Goal: Transaction & Acquisition: Book appointment/travel/reservation

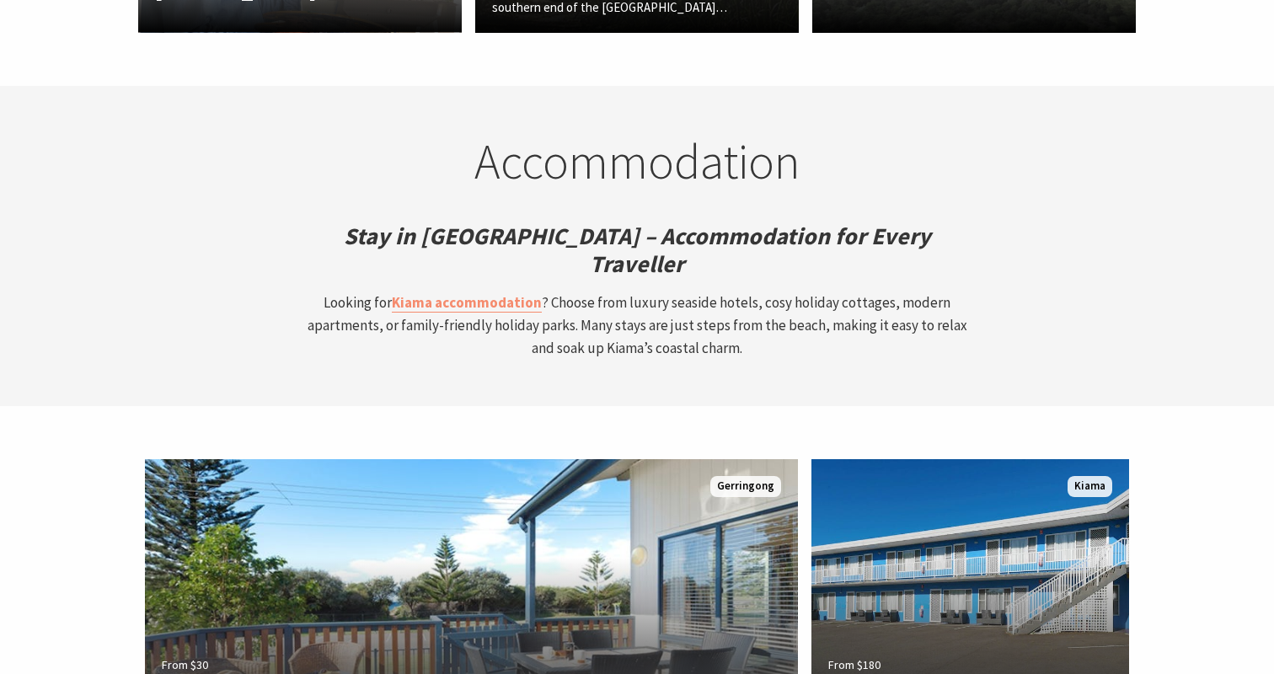
scroll to position [4395, 0]
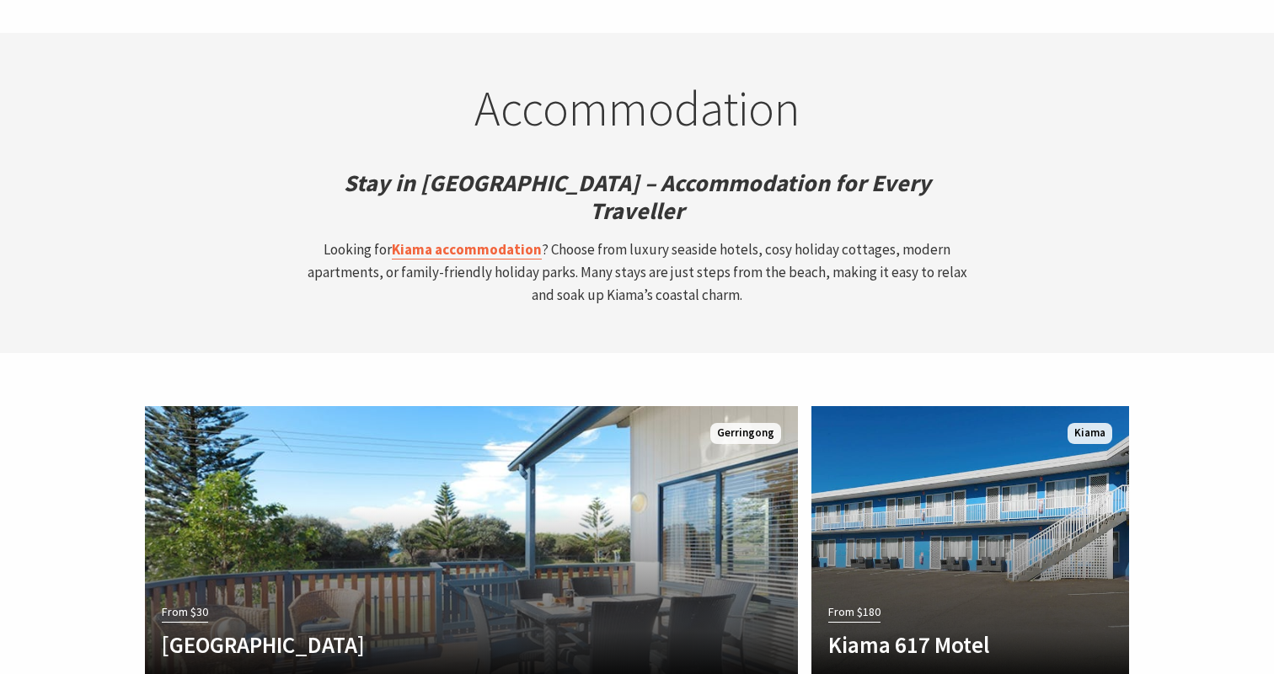
click at [481, 240] on strong "Kiama accommodation" at bounding box center [467, 249] width 150 height 19
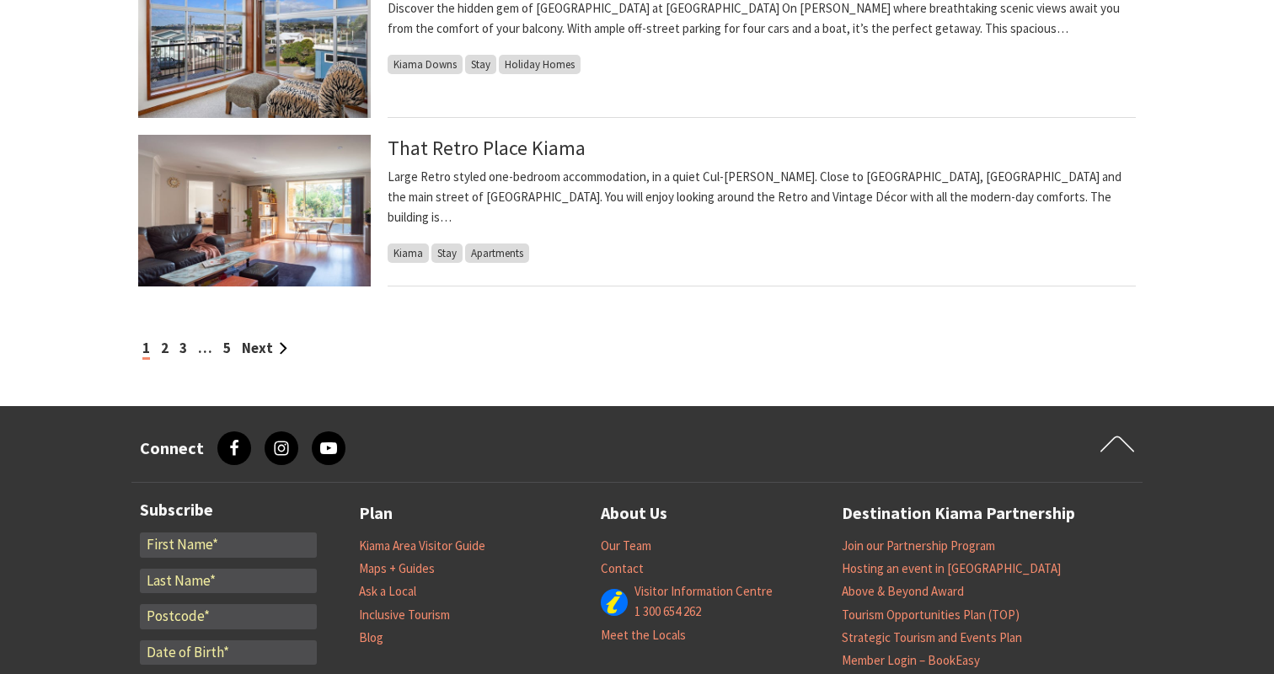
scroll to position [1894, 0]
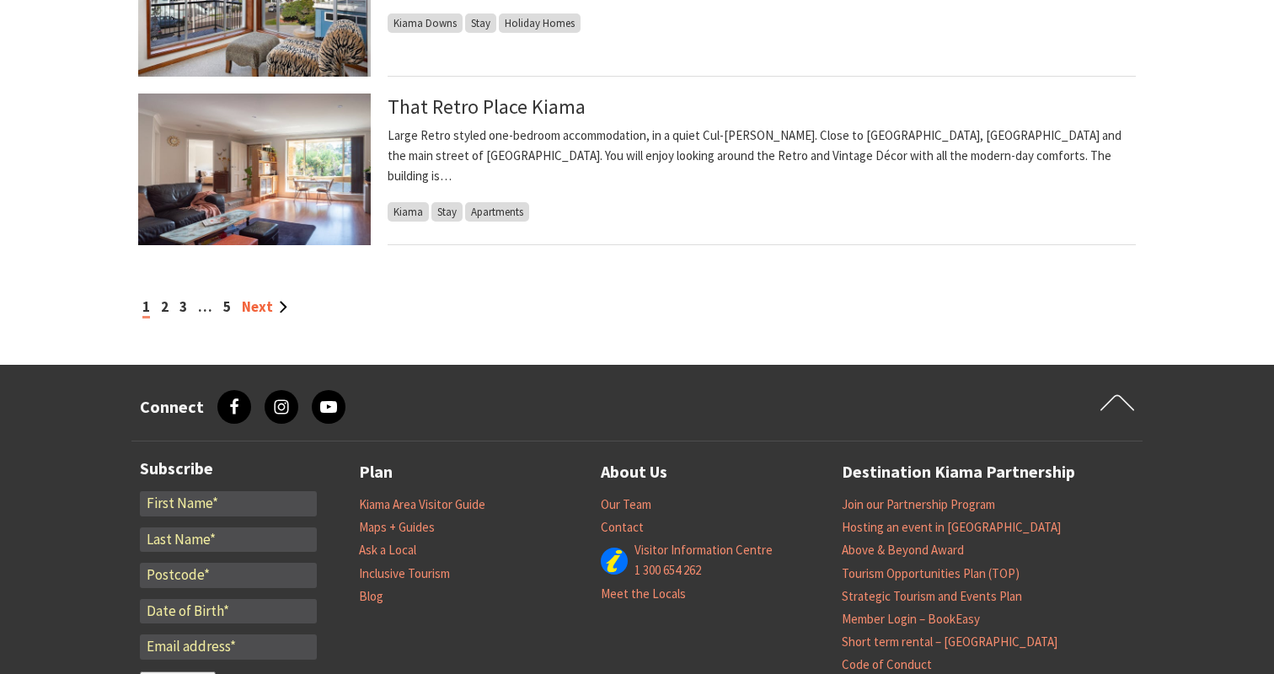
click at [269, 305] on link "Next" at bounding box center [265, 306] width 46 height 19
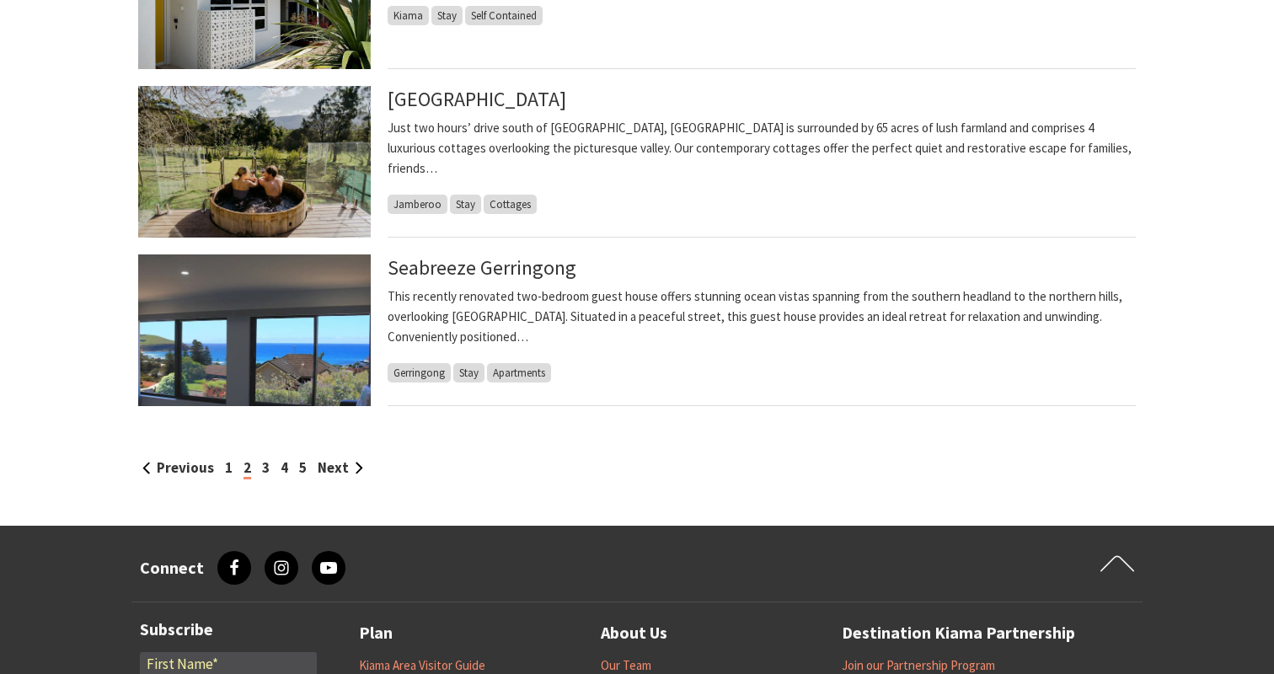
scroll to position [1743, 0]
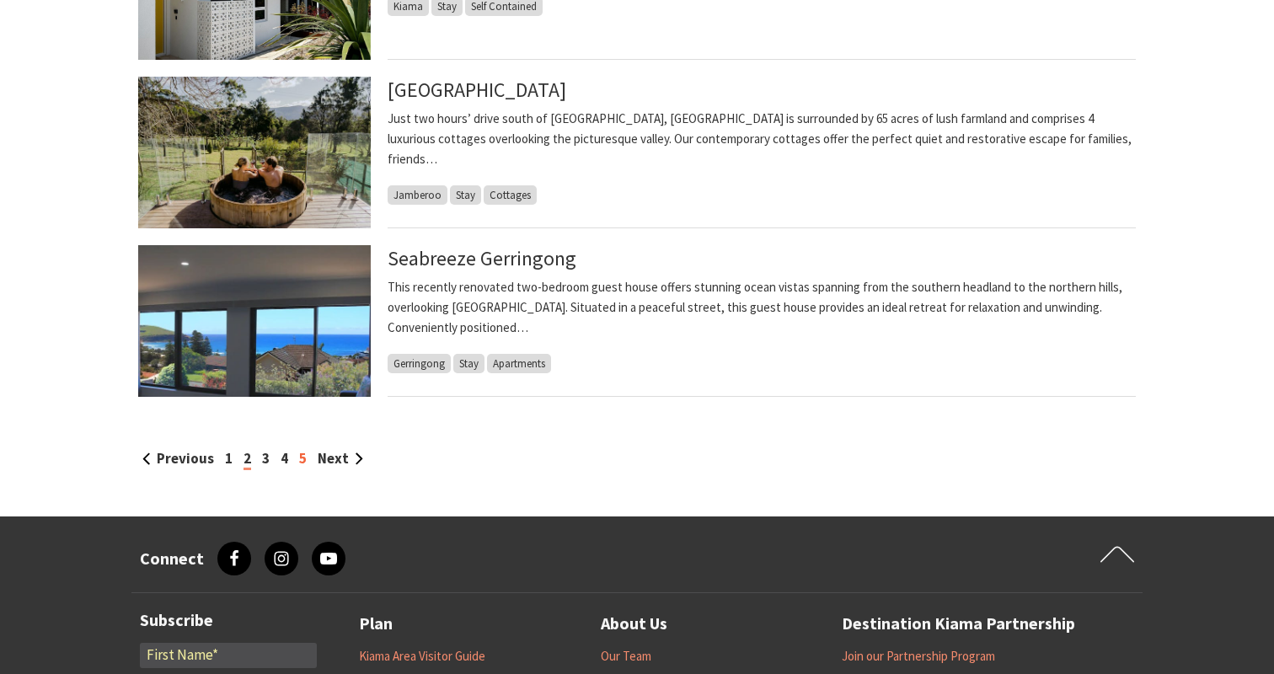
click at [299, 456] on link "5" at bounding box center [303, 458] width 8 height 19
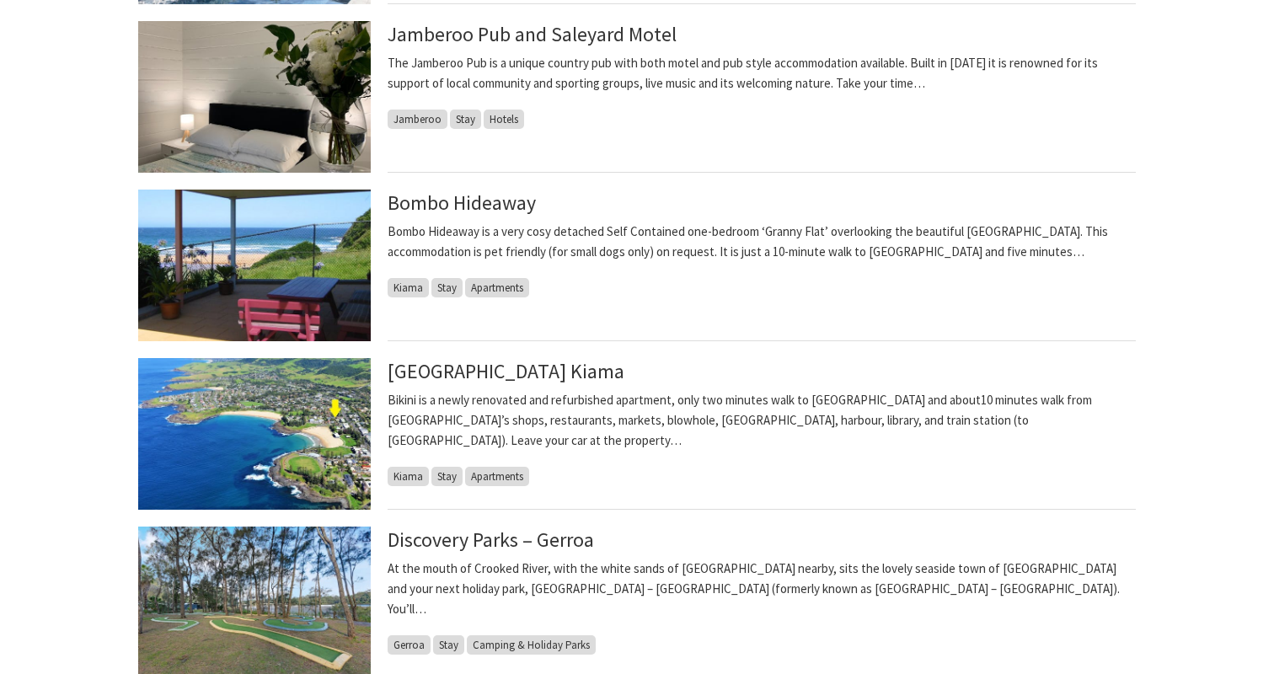
scroll to position [1078, 0]
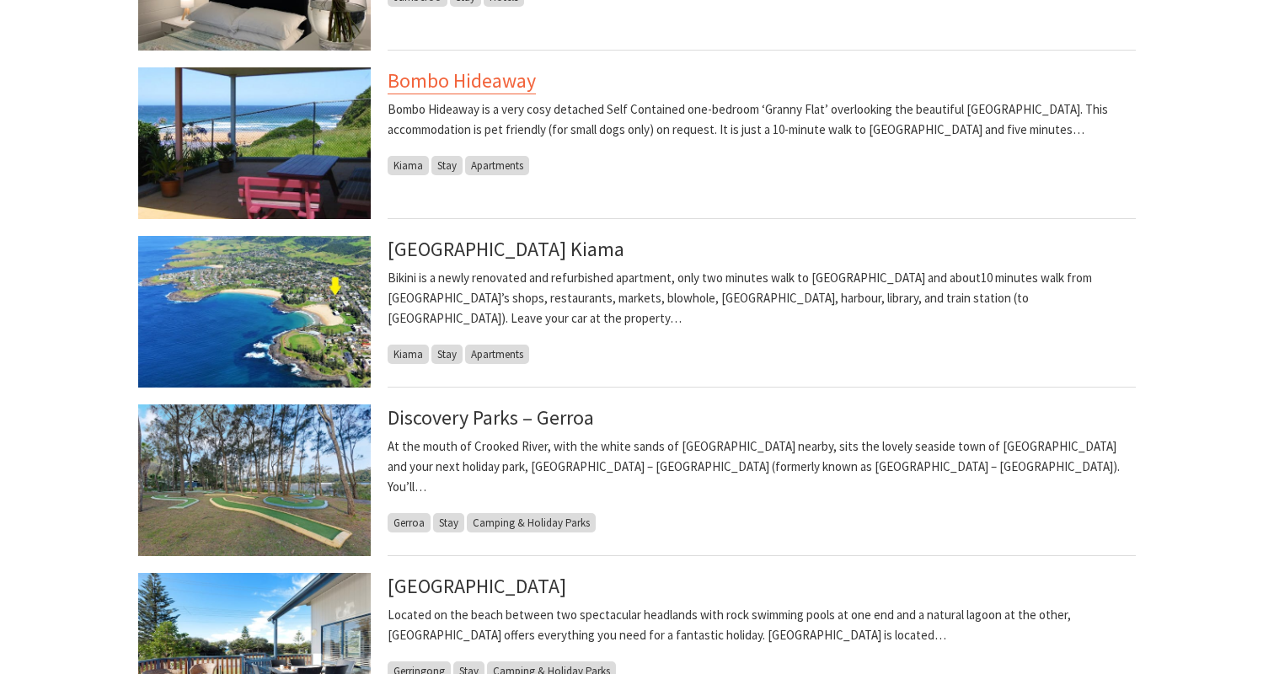
click at [479, 88] on link "Bombo Hideaway" at bounding box center [462, 80] width 148 height 27
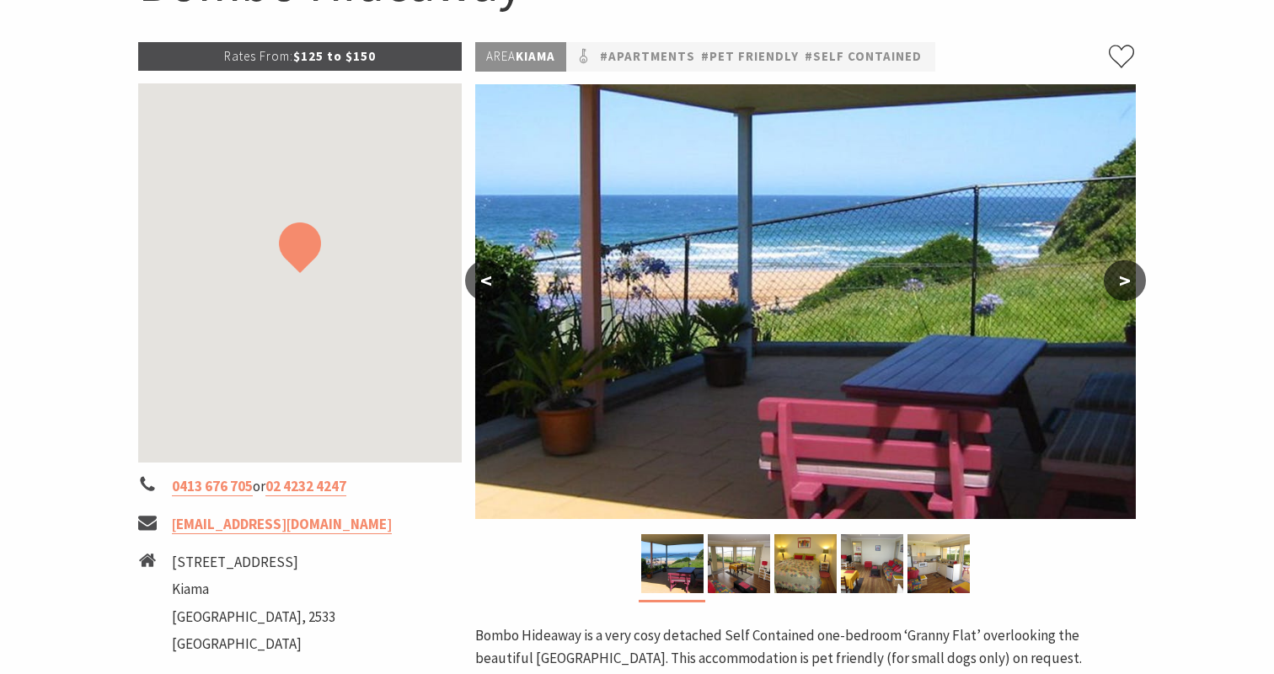
scroll to position [313, 0]
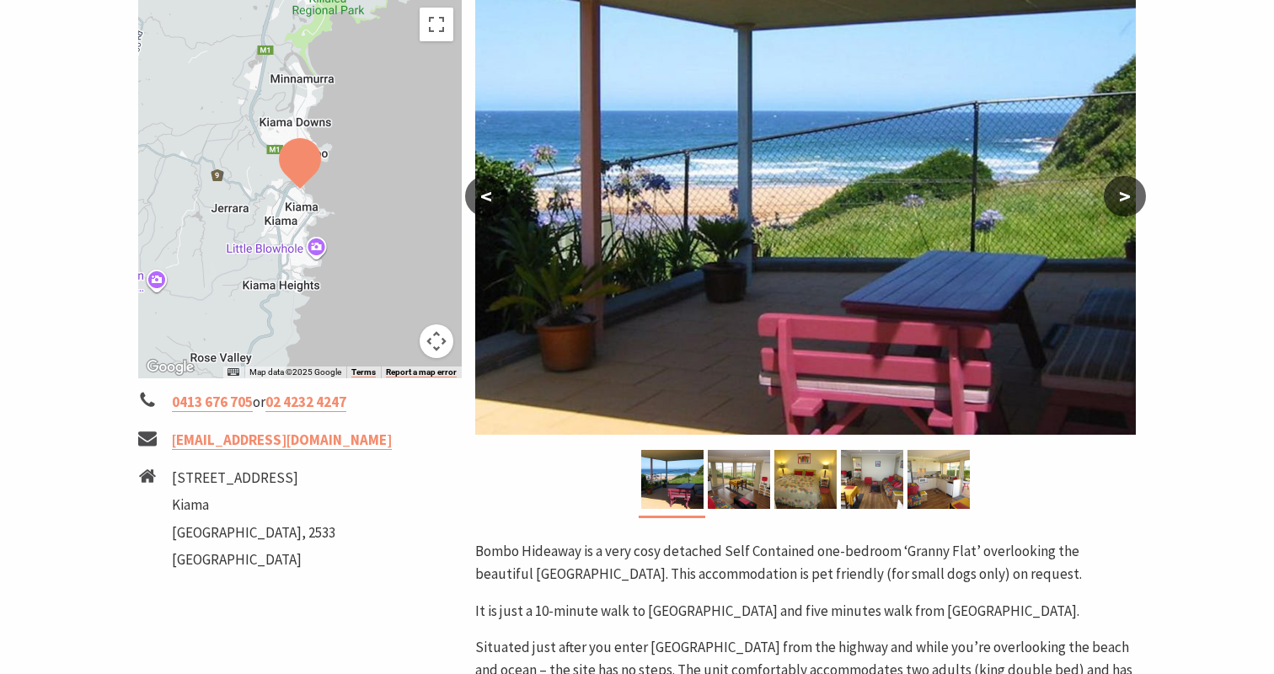
click at [1129, 202] on button ">" at bounding box center [1125, 196] width 42 height 40
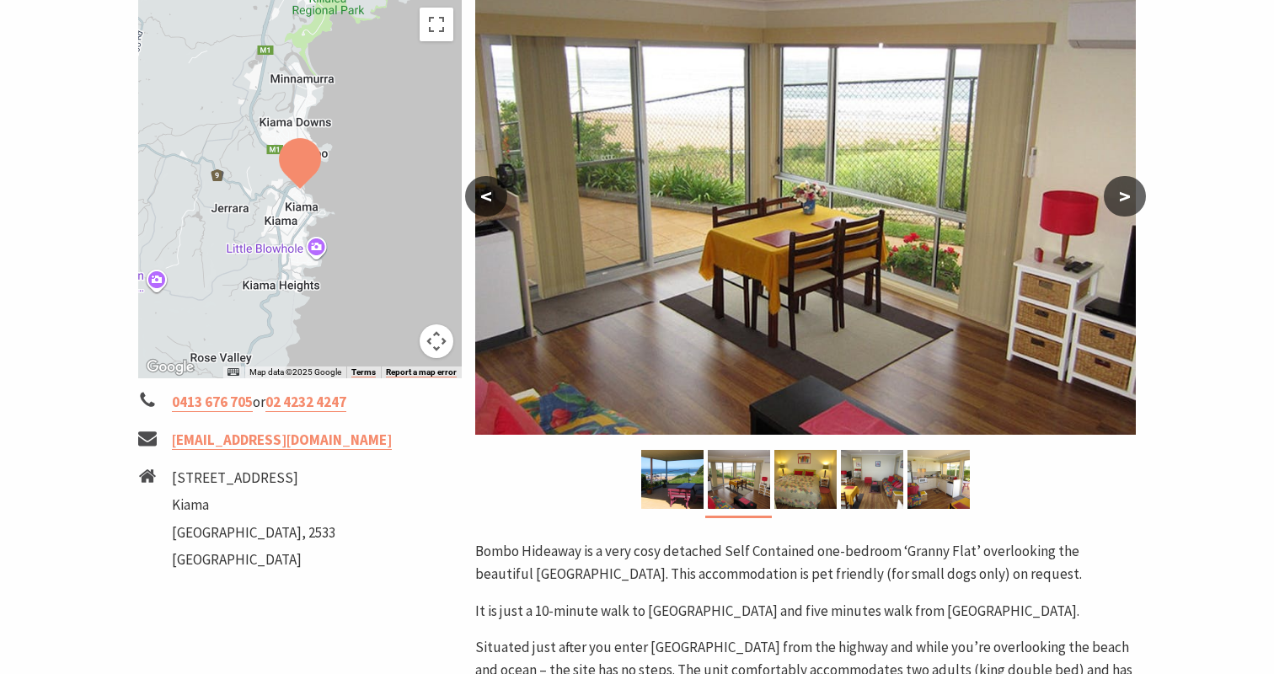
click at [1129, 202] on button ">" at bounding box center [1125, 196] width 42 height 40
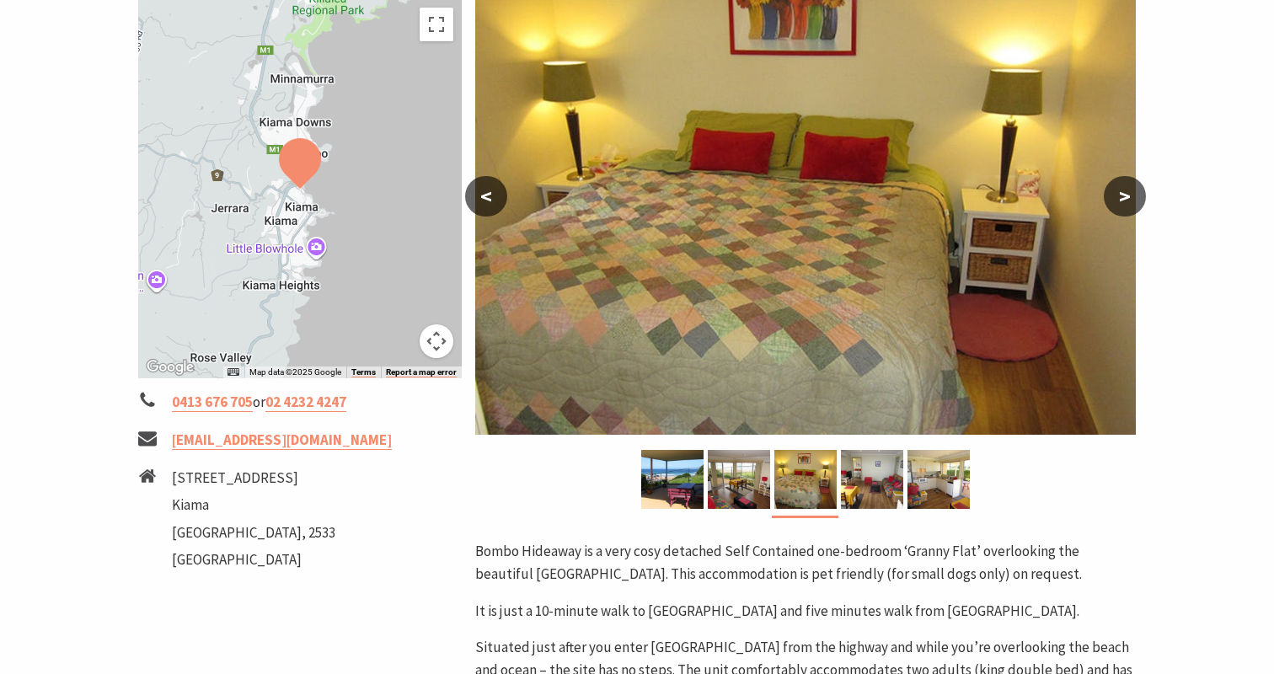
click at [1129, 202] on button ">" at bounding box center [1125, 196] width 42 height 40
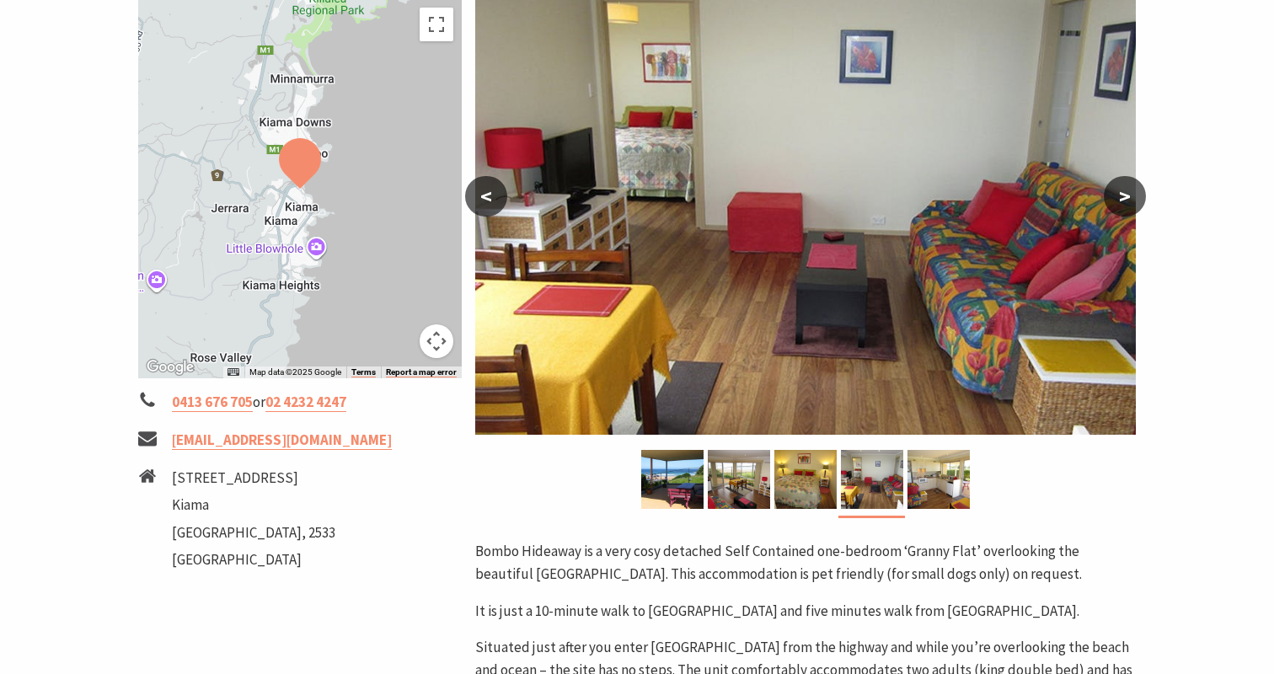
click at [1129, 202] on button ">" at bounding box center [1125, 196] width 42 height 40
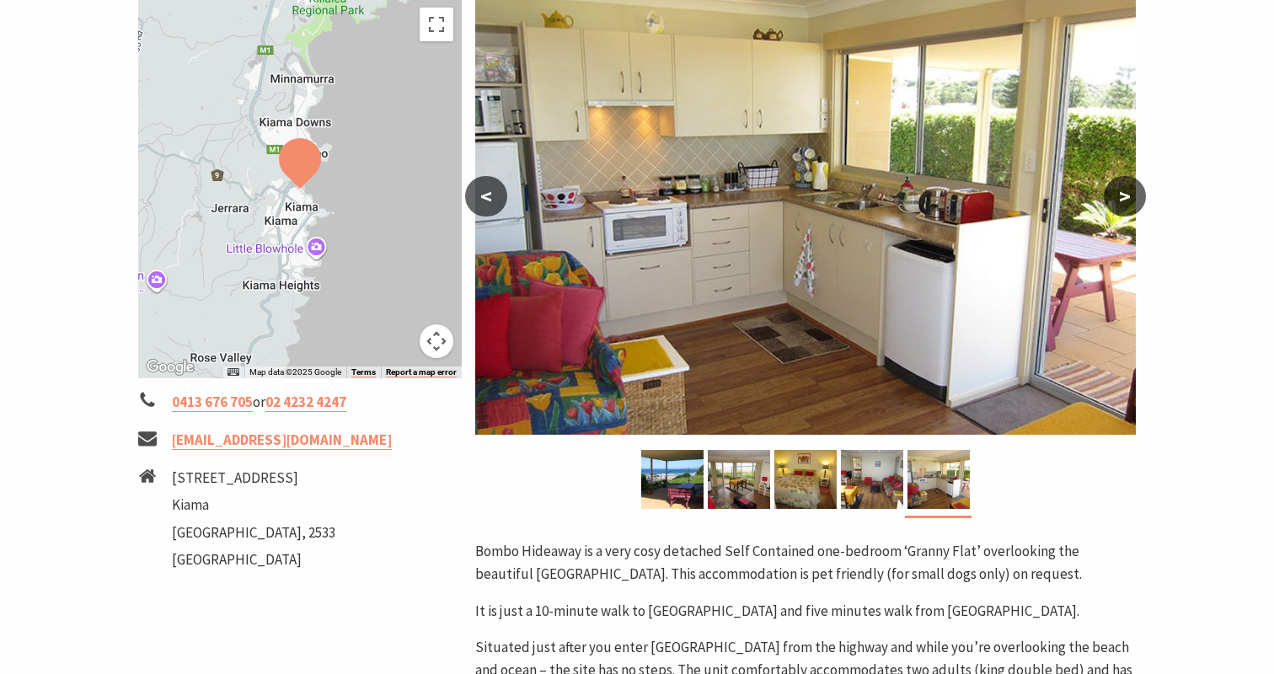
click at [1129, 202] on button ">" at bounding box center [1125, 196] width 42 height 40
click at [1129, 201] on button ">" at bounding box center [1125, 196] width 42 height 40
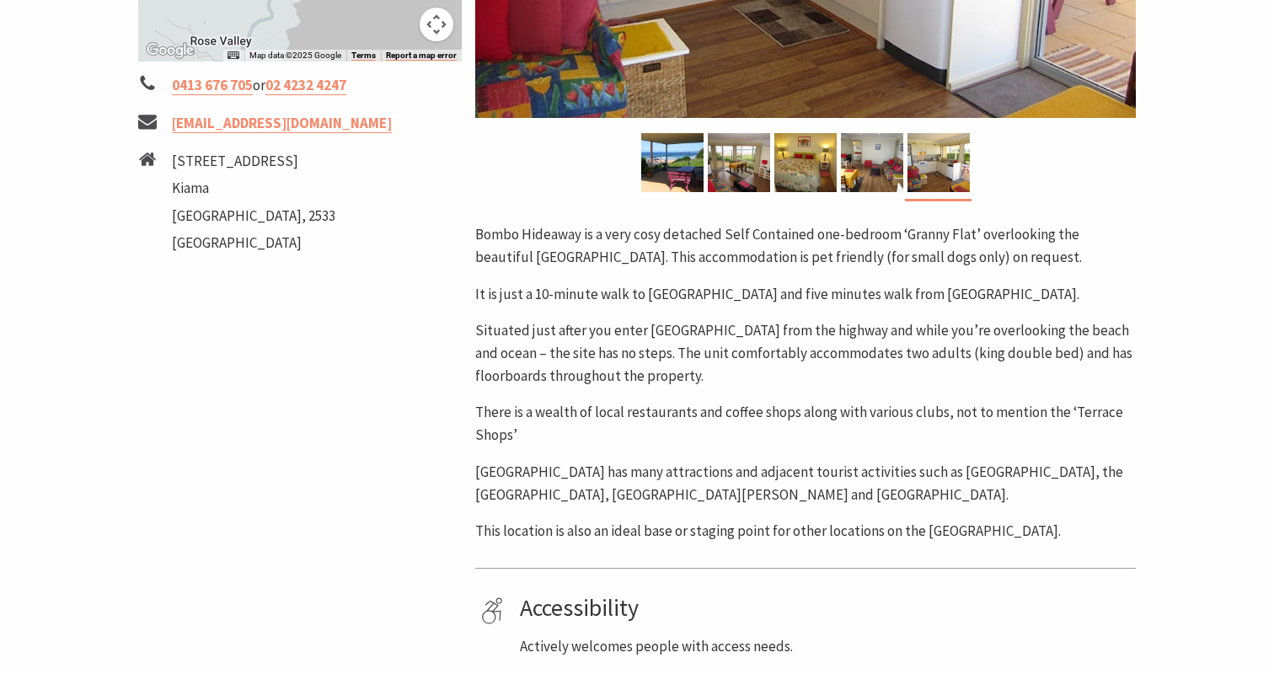
scroll to position [673, 0]
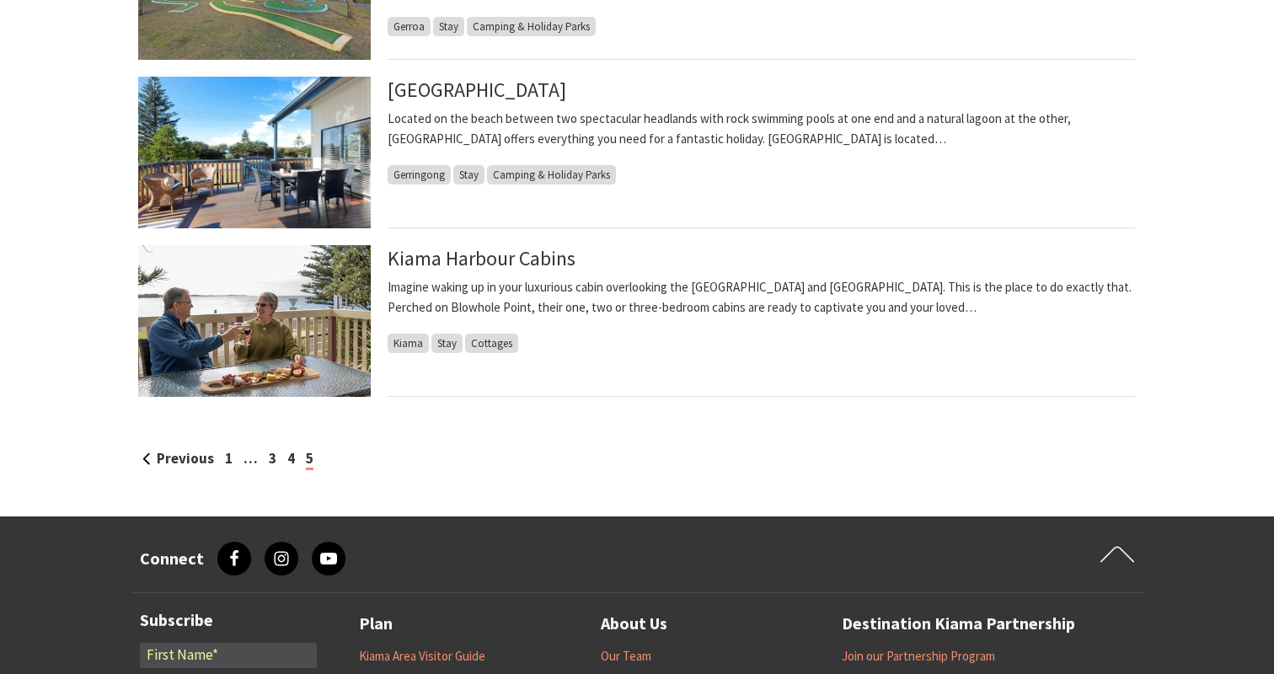
scroll to position [1665, 0]
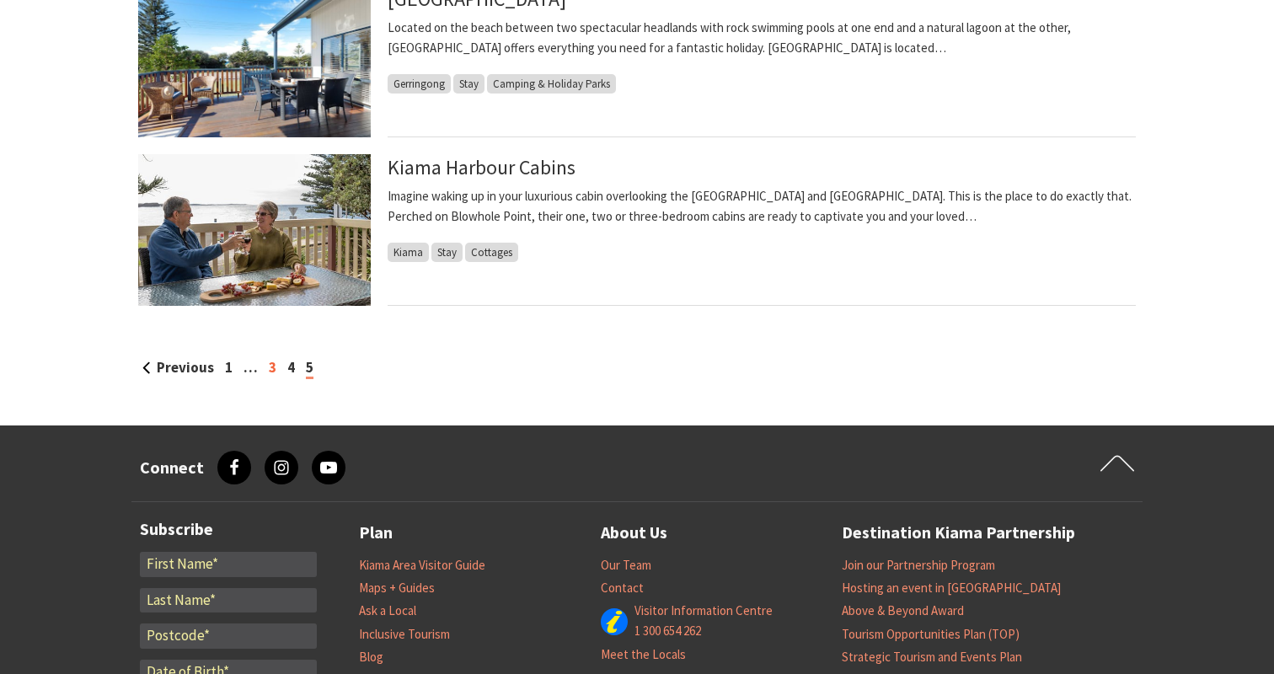
click at [271, 370] on link "3" at bounding box center [273, 367] width 8 height 19
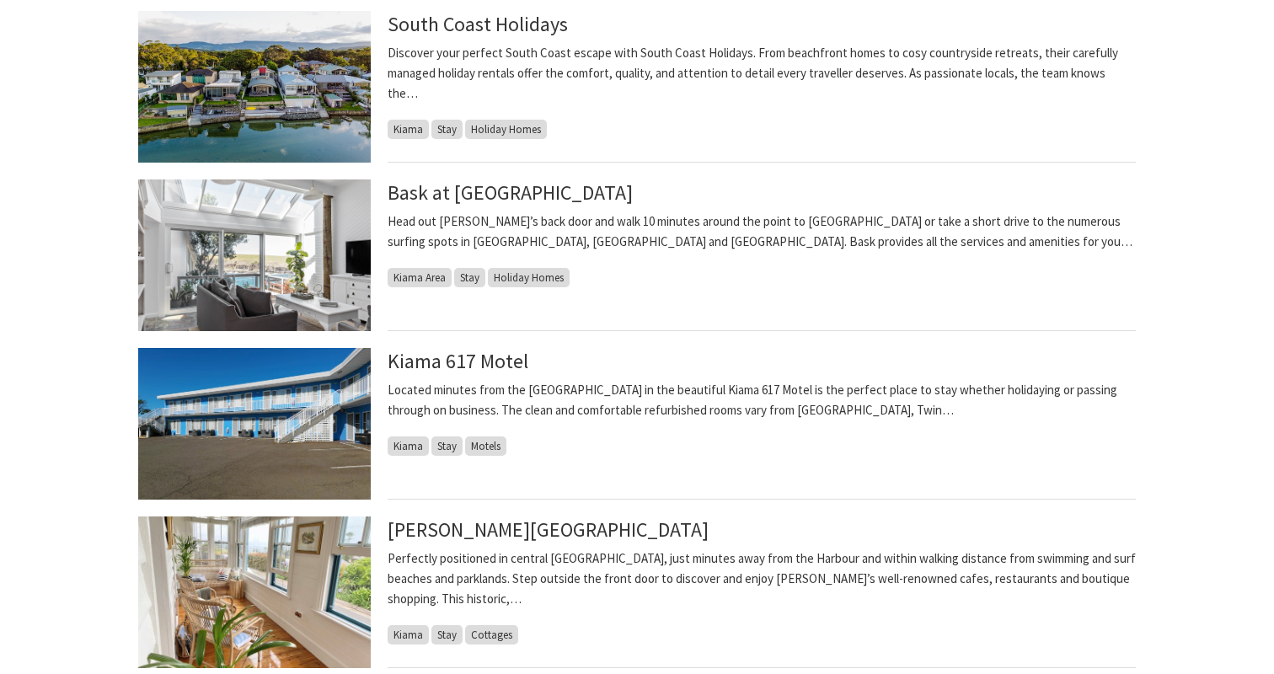
scroll to position [1304, 0]
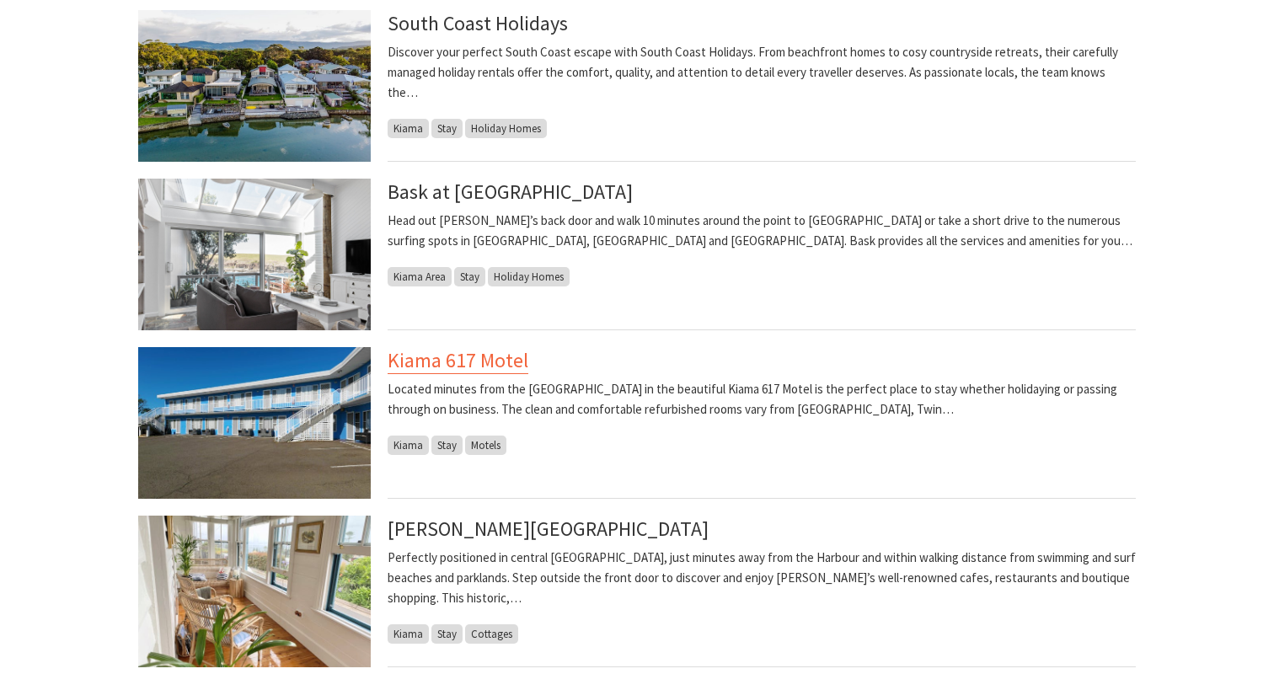
click at [486, 356] on link "Kiama 617 Motel" at bounding box center [458, 360] width 141 height 27
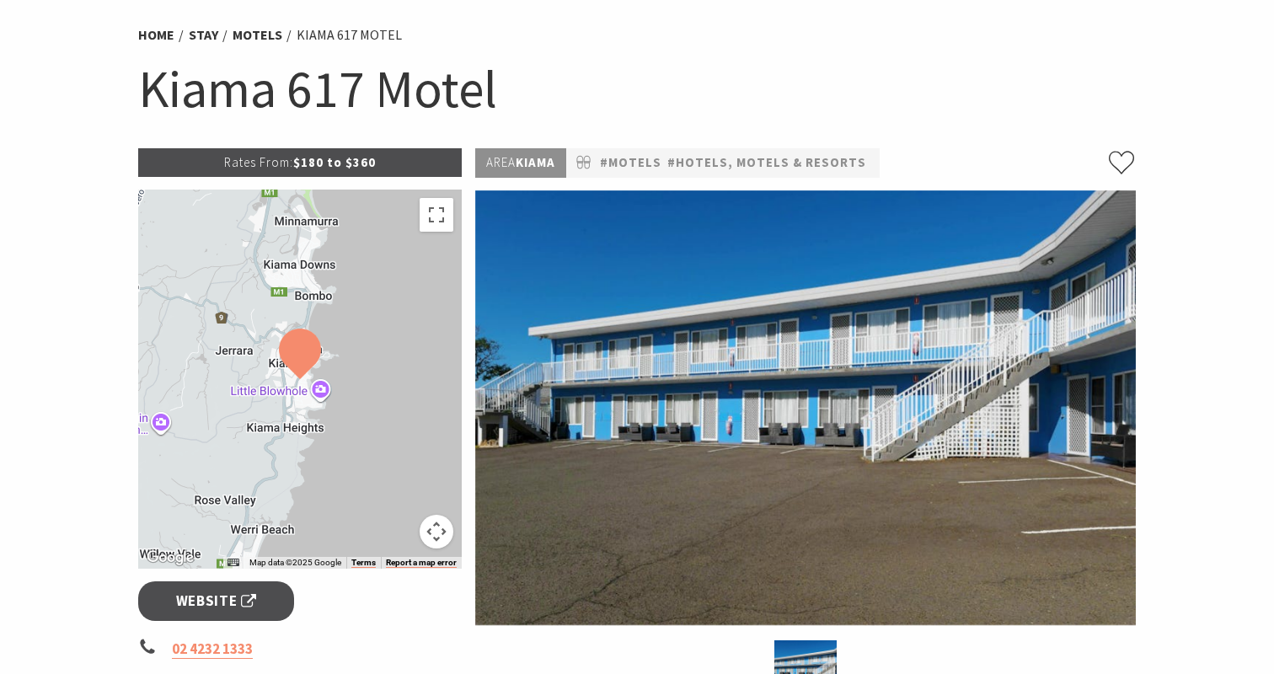
scroll to position [121, 0]
